Goal: Information Seeking & Learning: Learn about a topic

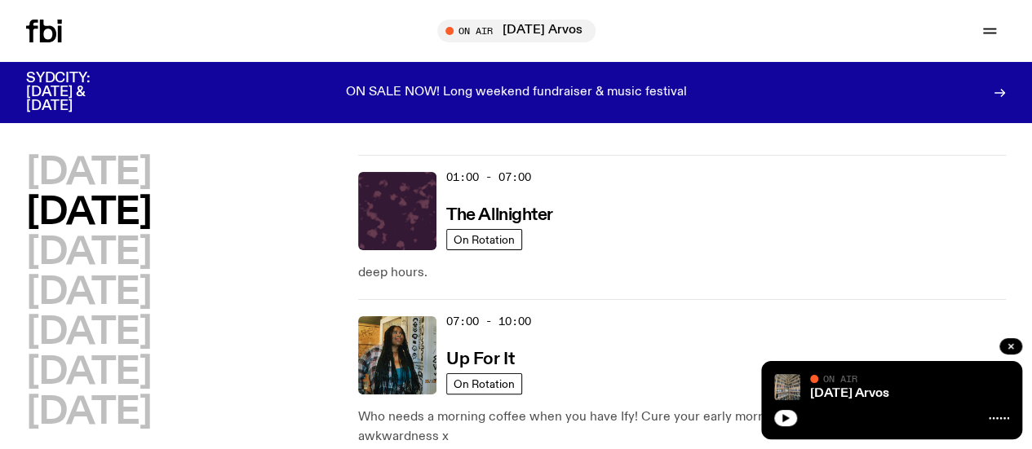
click at [780, 409] on div at bounding box center [891, 417] width 235 height 20
click at [780, 415] on icon "button" at bounding box center [785, 418] width 10 height 10
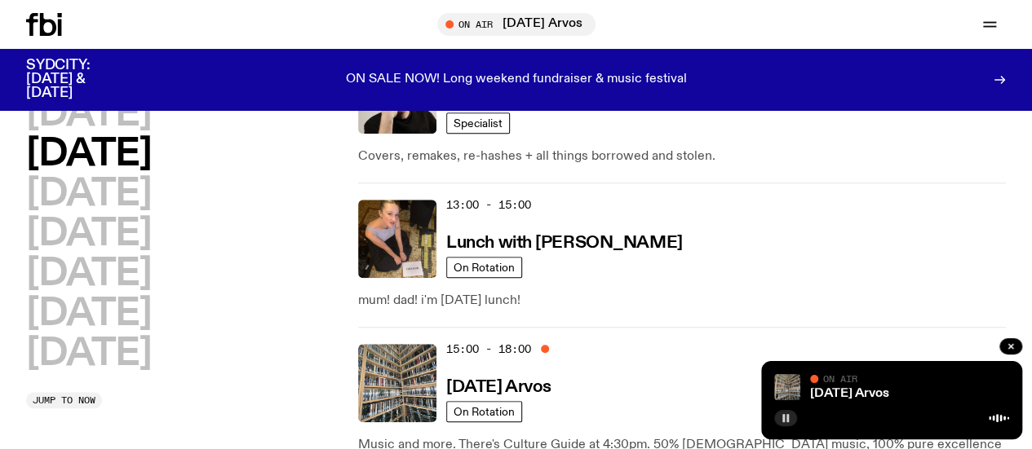
scroll to position [578, 0]
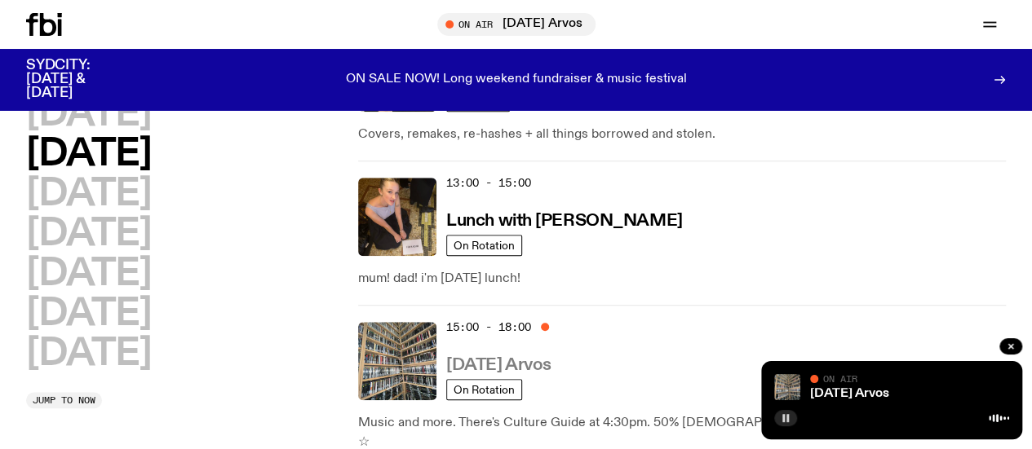
click at [516, 357] on h3 "[DATE] Arvos" at bounding box center [498, 365] width 105 height 17
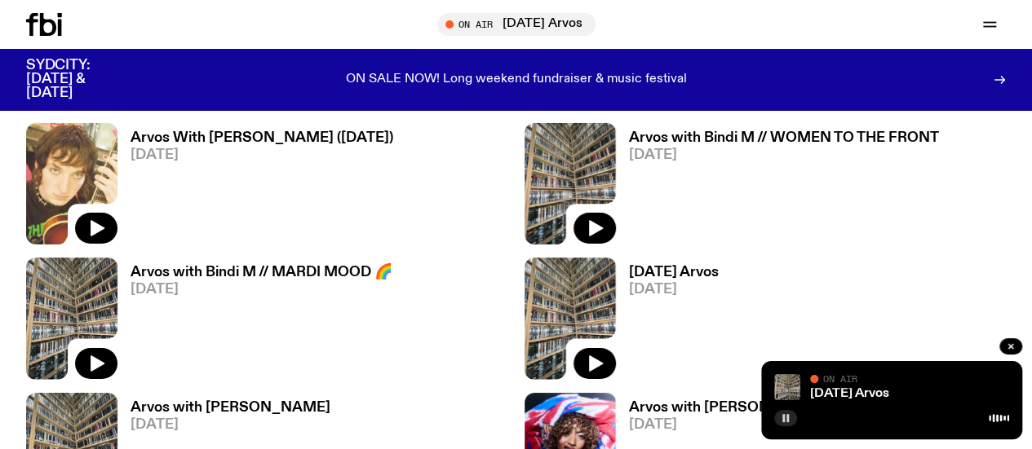
scroll to position [2708, 0]
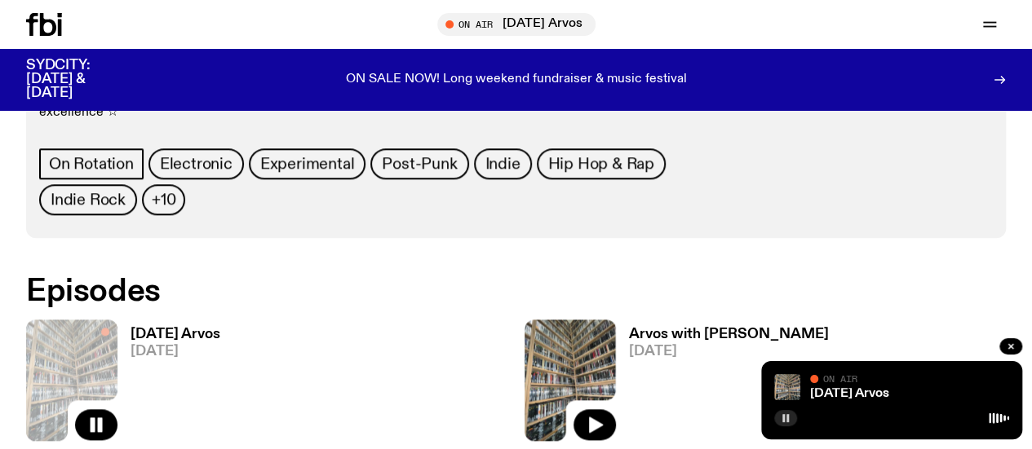
scroll to position [757, 0]
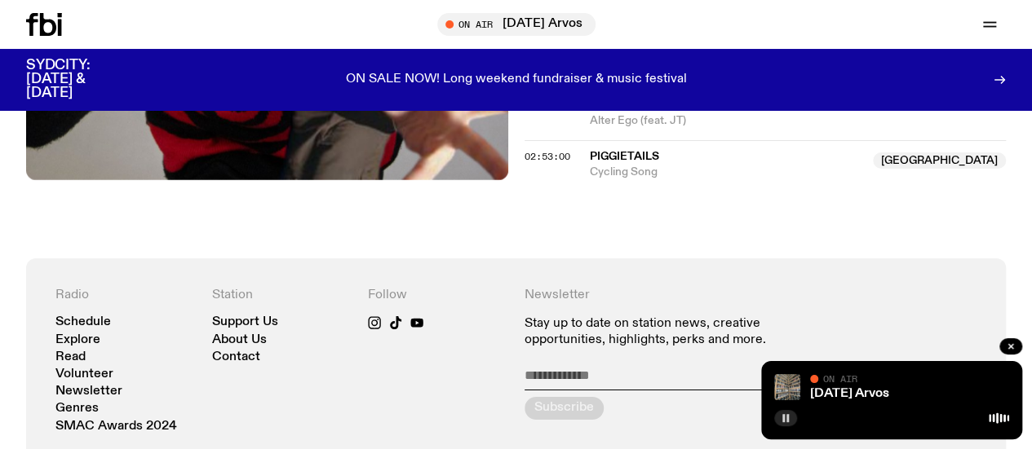
scroll to position [2649, 0]
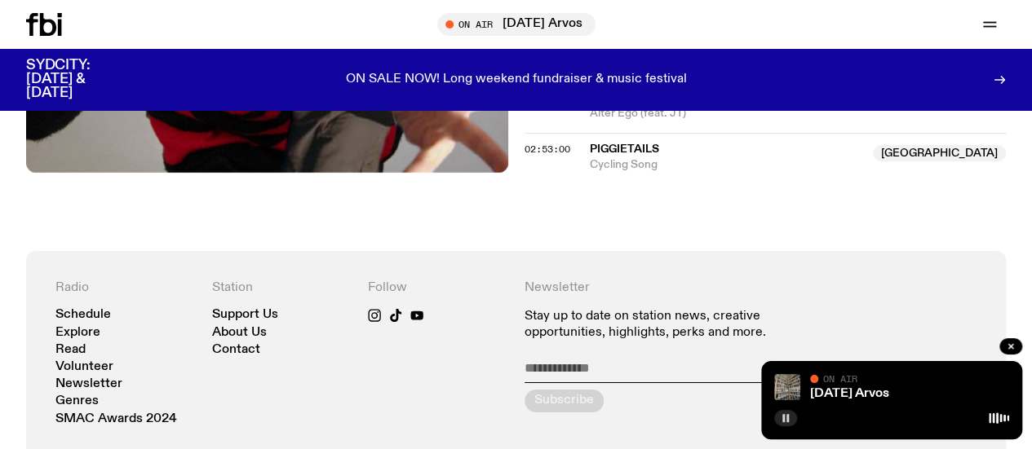
click at [59, 25] on icon at bounding box center [60, 28] width 4 height 16
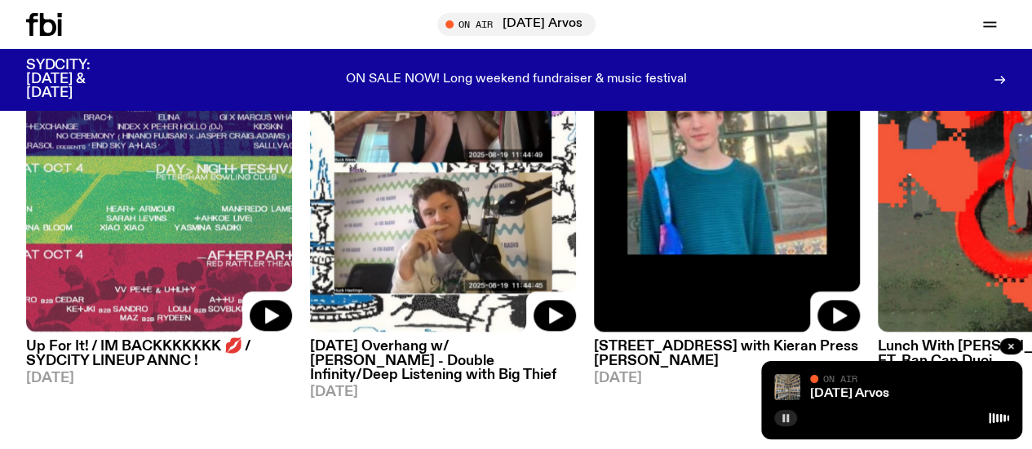
scroll to position [825, 0]
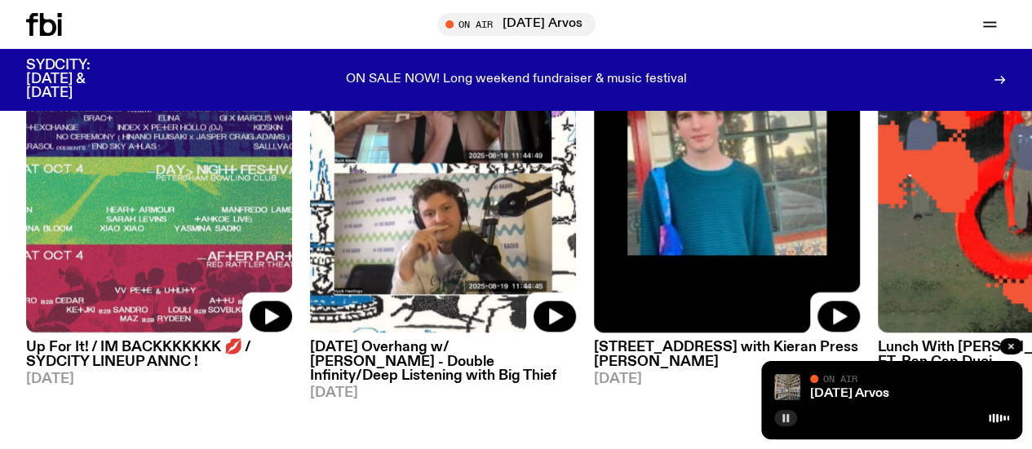
click at [505, 220] on img at bounding box center [443, 156] width 266 height 355
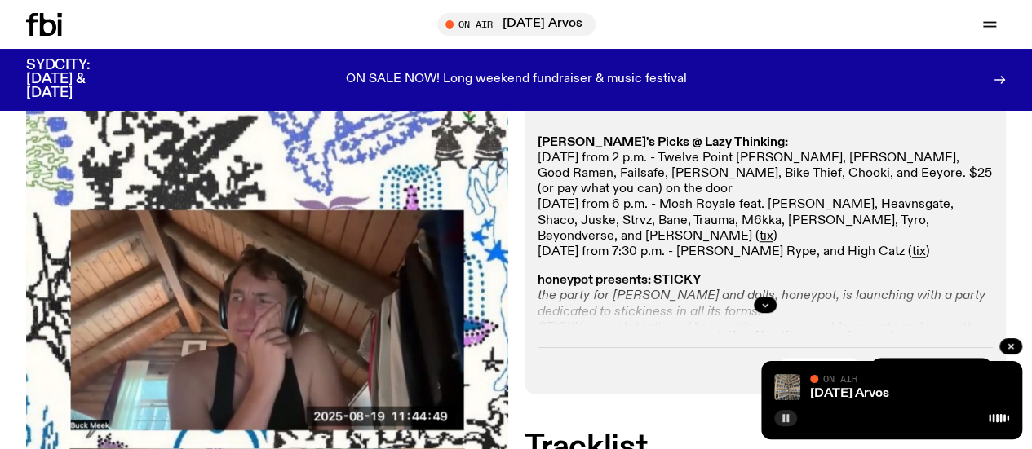
scroll to position [472, 0]
click at [763, 306] on icon "button" at bounding box center [765, 304] width 6 height 2
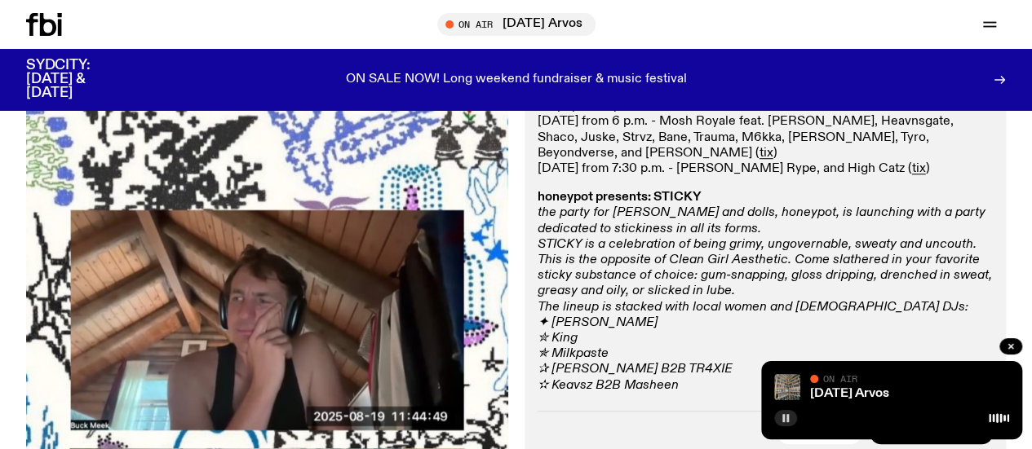
scroll to position [555, 0]
click at [757, 290] on em "STICKY is a celebration of being grimy, ungovernable, sweaty and uncouth. This …" at bounding box center [764, 267] width 454 height 60
click at [667, 298] on em "STICKY is a celebration of being grimy, ungovernable, sweaty and uncouth. This …" at bounding box center [764, 267] width 454 height 60
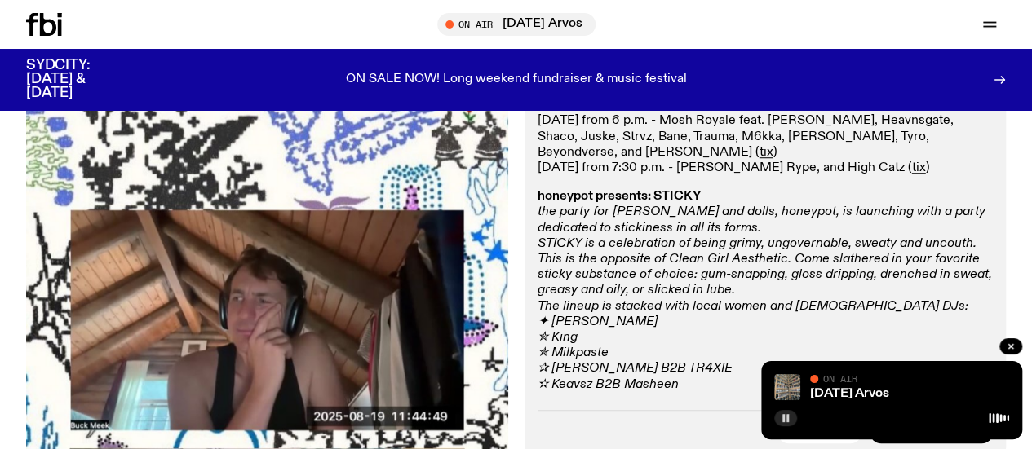
click at [582, 298] on em "STICKY is a celebration of being grimy, ungovernable, sweaty and uncouth. This …" at bounding box center [764, 267] width 454 height 60
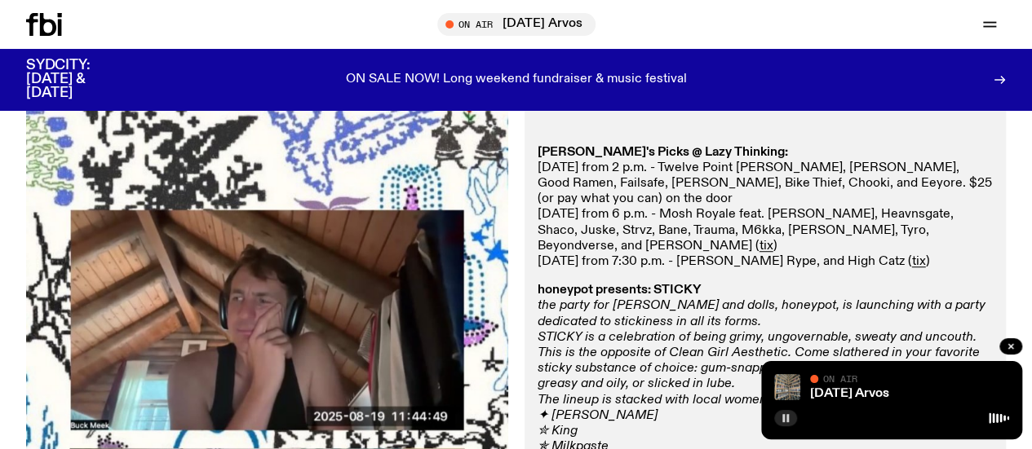
scroll to position [463, 0]
click at [716, 216] on p "[PERSON_NAME]'s Picks @ Lazy Thinking: [DATE] from 2 p.m. - Twelve Point [PERSO…" at bounding box center [765, 207] width 456 height 126
click at [626, 250] on p "[PERSON_NAME]'s Picks @ Lazy Thinking: [DATE] from 2 p.m. - Twelve Point [PERSO…" at bounding box center [765, 207] width 456 height 126
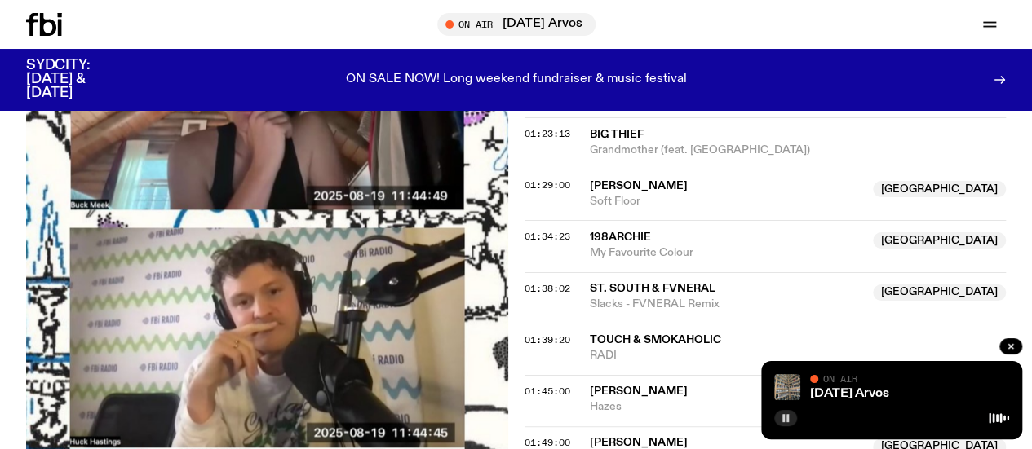
scroll to position [1716, 0]
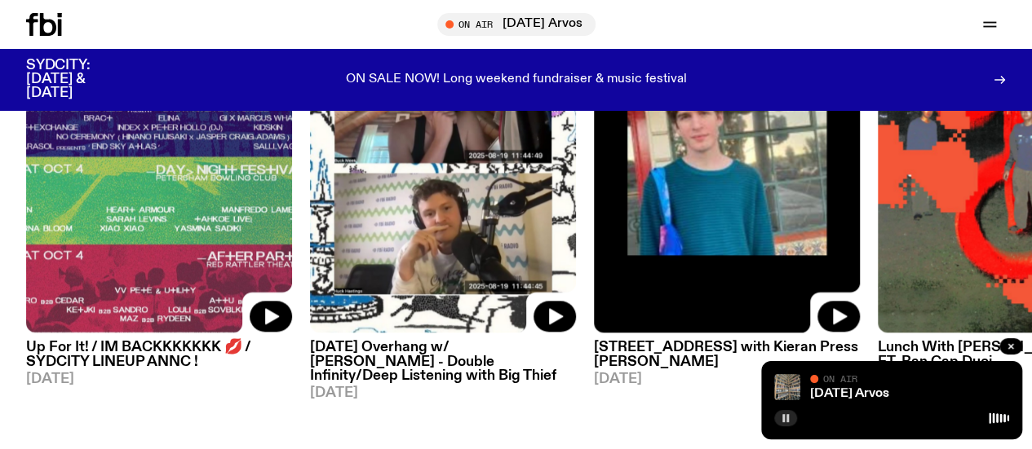
scroll to position [1218, 0]
